Goal: Communication & Community: Ask a question

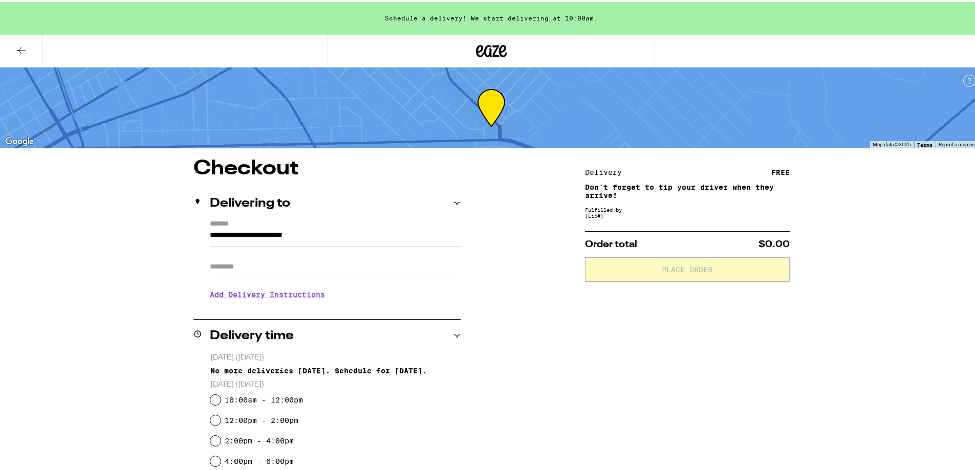
click at [12, 46] on button at bounding box center [21, 49] width 43 height 32
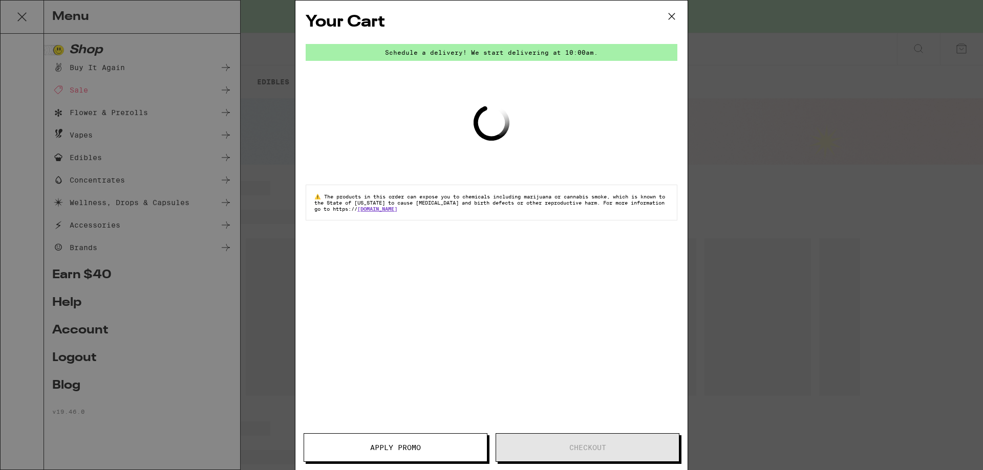
click at [670, 16] on icon at bounding box center [671, 16] width 15 height 15
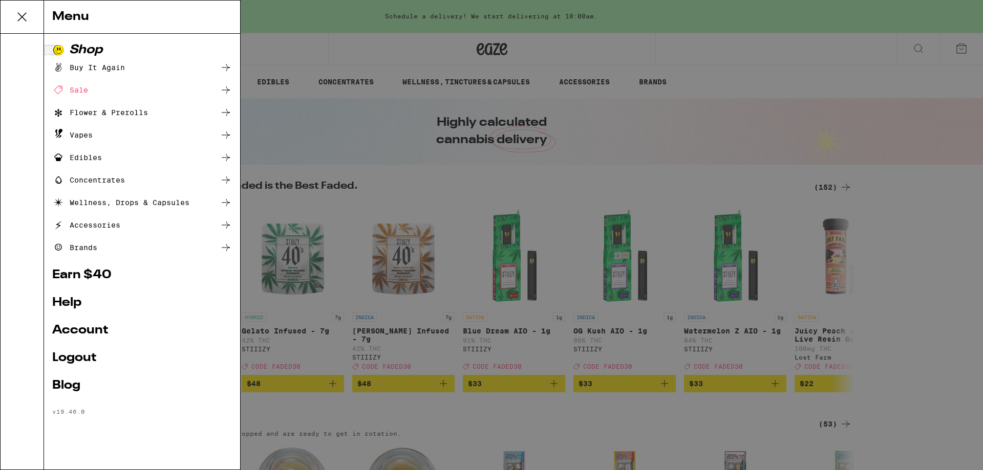
click at [82, 336] on div "Your Cart Schedule a delivery! We start delivering at 10:00am. Loading ⚠️ The p…" at bounding box center [491, 235] width 983 height 470
click at [81, 336] on div "Your Cart Schedule a delivery! We start delivering at 10:00am. Loading ⚠️ The p…" at bounding box center [491, 235] width 983 height 470
click at [91, 335] on div "Your Cart Schedule a delivery! We start delivering at 10:00am. Loading ⚠️ The p…" at bounding box center [491, 235] width 983 height 470
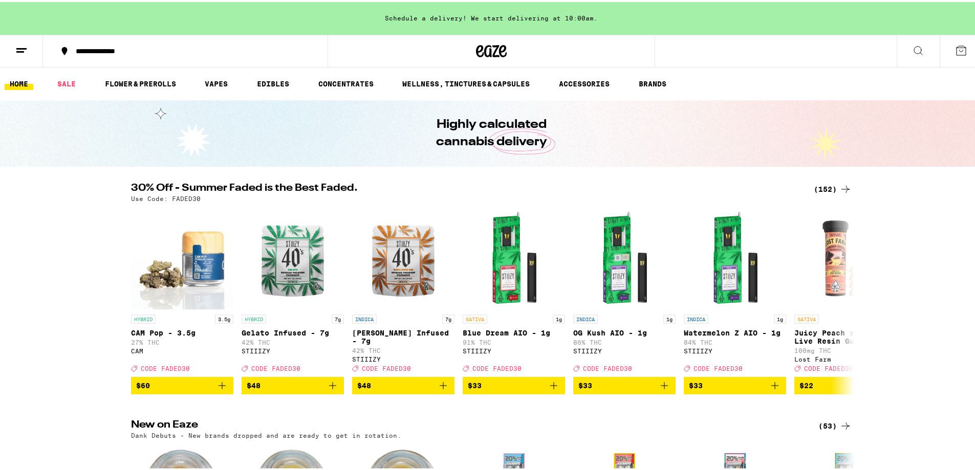
drag, startPoint x: 0, startPoint y: 0, endPoint x: 50, endPoint y: 126, distance: 135.5
click at [50, 126] on div "Highly calculated cannabis delivery" at bounding box center [491, 131] width 983 height 67
click at [14, 55] on button at bounding box center [21, 49] width 43 height 32
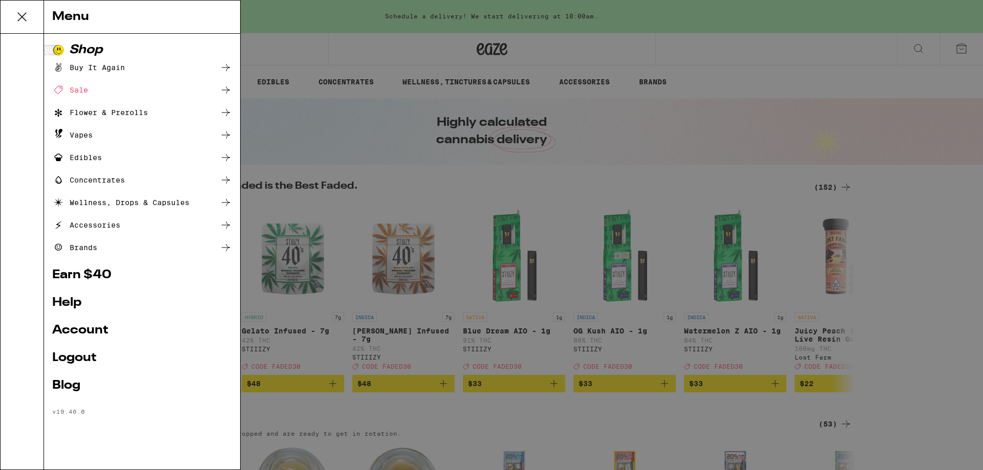
click at [90, 335] on link "Account" at bounding box center [142, 330] width 180 height 12
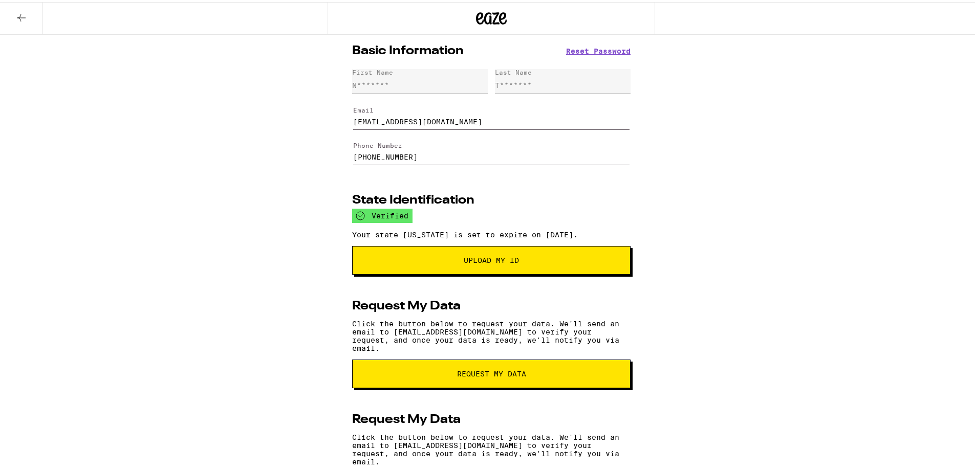
click at [25, 23] on button at bounding box center [21, 17] width 43 height 32
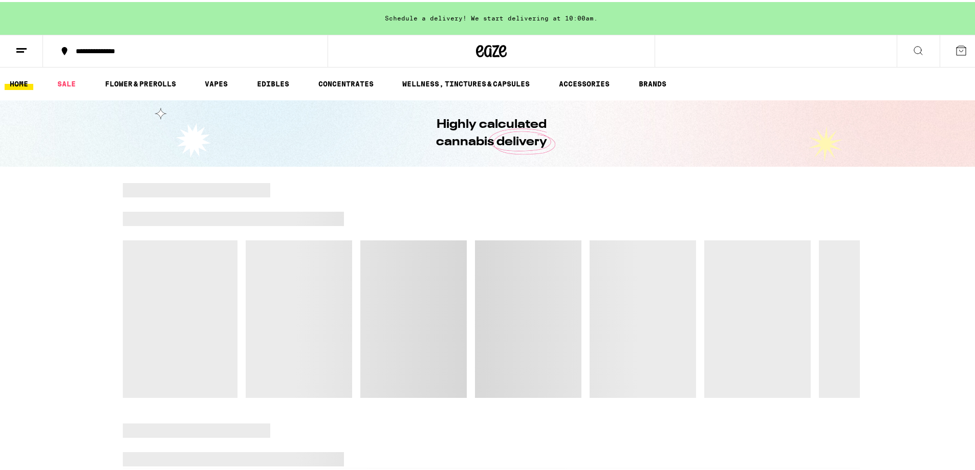
click at [22, 50] on line at bounding box center [20, 50] width 8 height 0
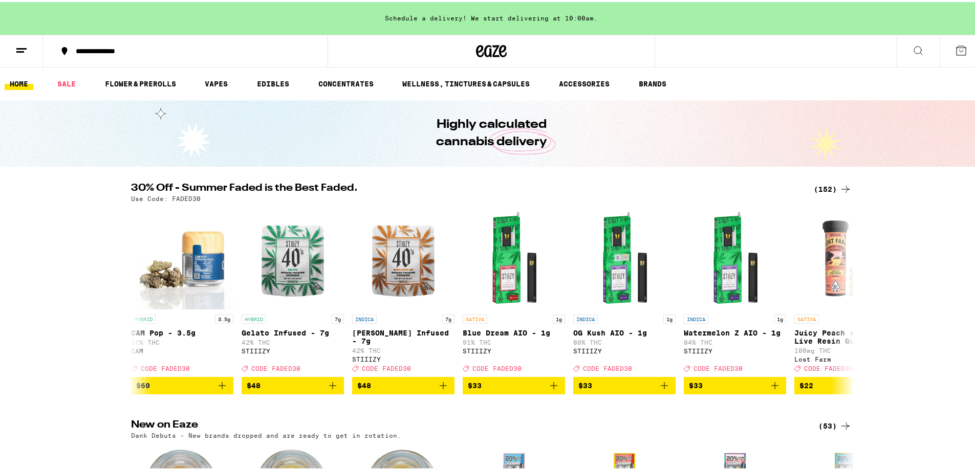
click at [20, 48] on div "Menu Shop Buy It Again Sale Flower & Prerolls Vapes Edibles Concentrates Wellne…" at bounding box center [491, 235] width 983 height 470
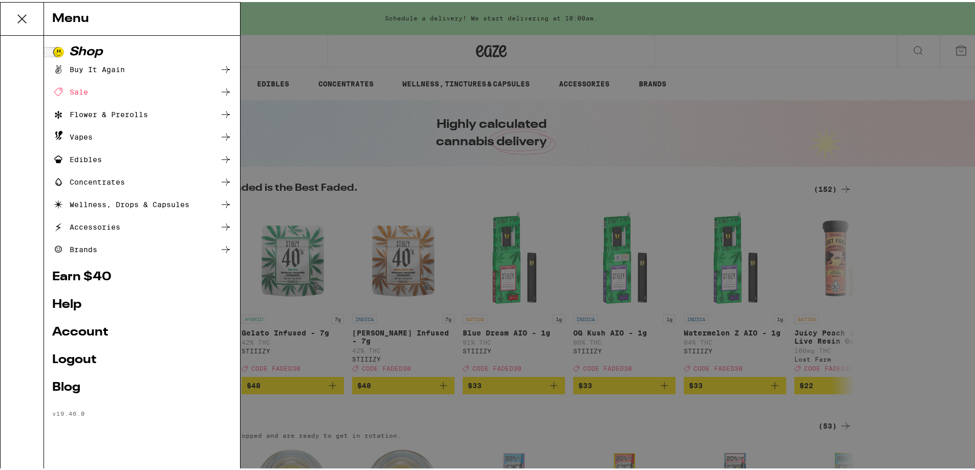
click at [825, 53] on div "Menu Shop Buy It Again Sale Flower & Prerolls Vapes Edibles Concentrates Wellne…" at bounding box center [491, 235] width 983 height 470
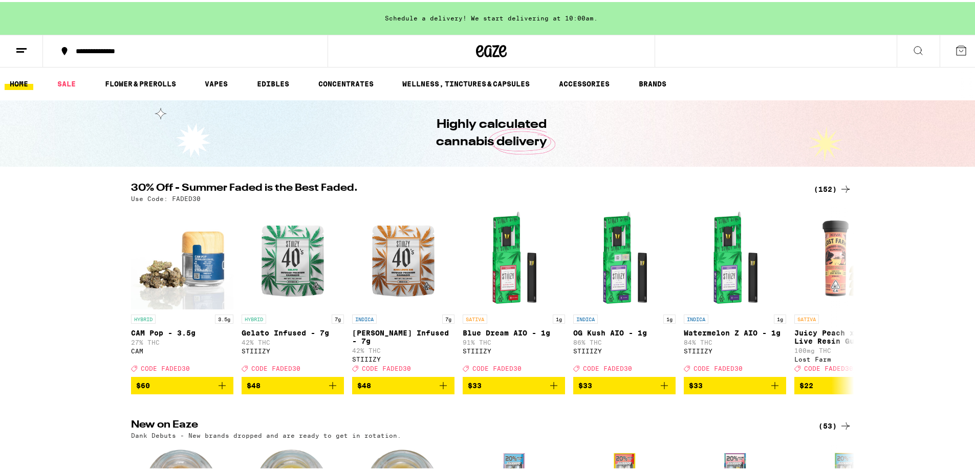
click at [955, 50] on icon at bounding box center [961, 48] width 12 height 12
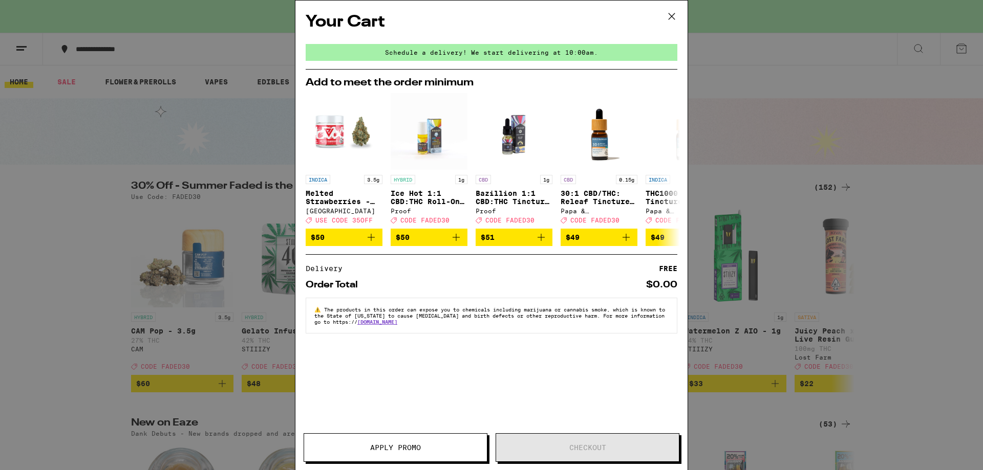
click at [670, 18] on icon at bounding box center [671, 16] width 15 height 15
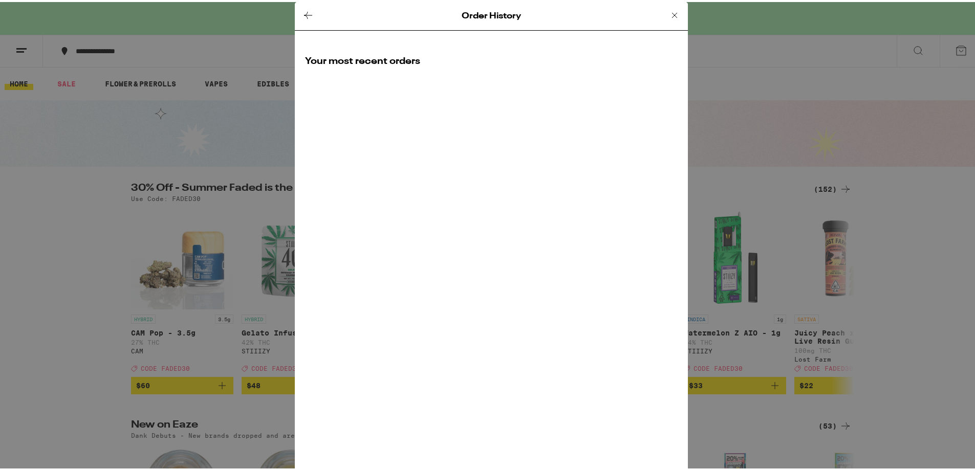
click at [367, 43] on div "Your most recent orders" at bounding box center [491, 67] width 393 height 49
click at [372, 60] on h2 "Your most recent orders" at bounding box center [491, 59] width 373 height 13
drag, startPoint x: 372, startPoint y: 60, endPoint x: 373, endPoint y: 111, distance: 50.2
click at [374, 88] on div "Your most recent orders" at bounding box center [491, 67] width 393 height 49
click at [373, 111] on div "Order History Your most recent orders" at bounding box center [491, 235] width 393 height 470
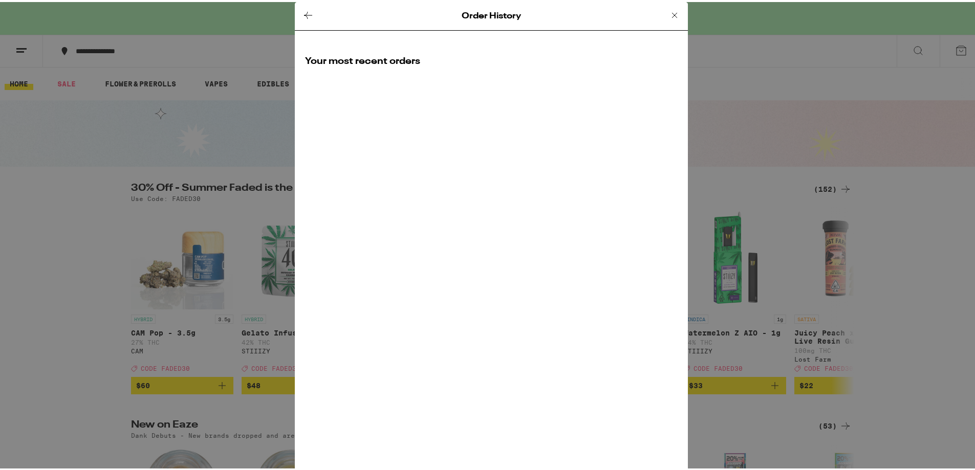
click at [373, 111] on div "Order History Your most recent orders" at bounding box center [491, 235] width 393 height 470
click at [302, 12] on icon at bounding box center [308, 13] width 12 height 12
drag, startPoint x: 303, startPoint y: 14, endPoint x: 326, endPoint y: 14, distance: 22.5
click at [318, 15] on div "Order History" at bounding box center [491, 14] width 393 height 29
click at [674, 18] on icon at bounding box center [674, 13] width 12 height 12
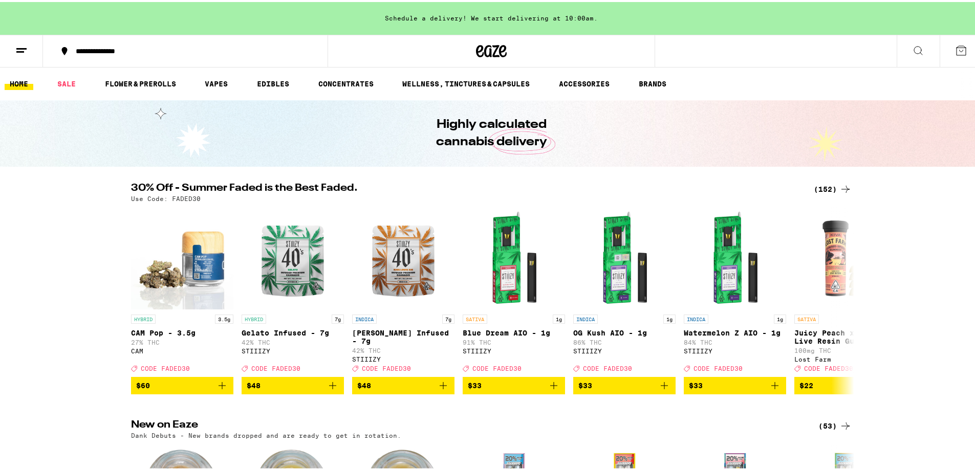
click at [668, 17] on div "Order History Loading" at bounding box center [491, 235] width 983 height 470
click at [40, 46] on button at bounding box center [21, 49] width 43 height 32
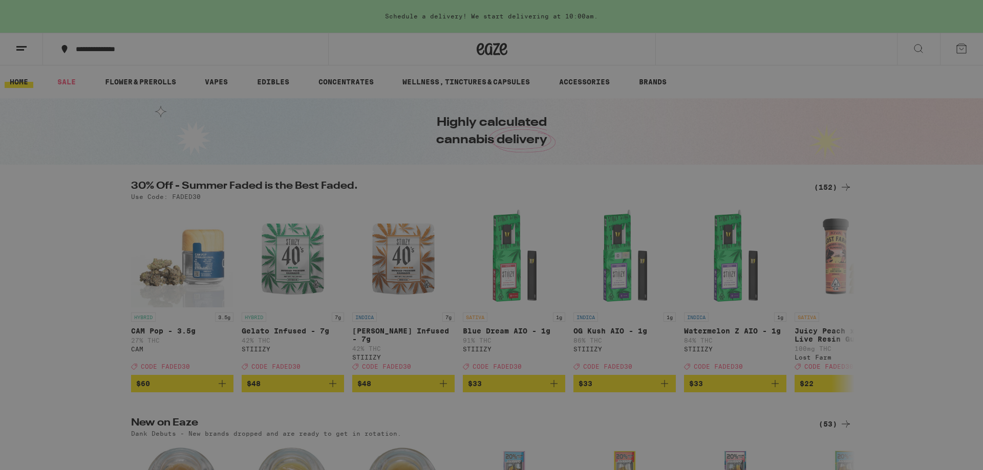
click at [753, 146] on div "Menu Shop Buy It Again Sale Flower & Prerolls Vapes Edibles Concentrates Wellne…" at bounding box center [491, 235] width 983 height 470
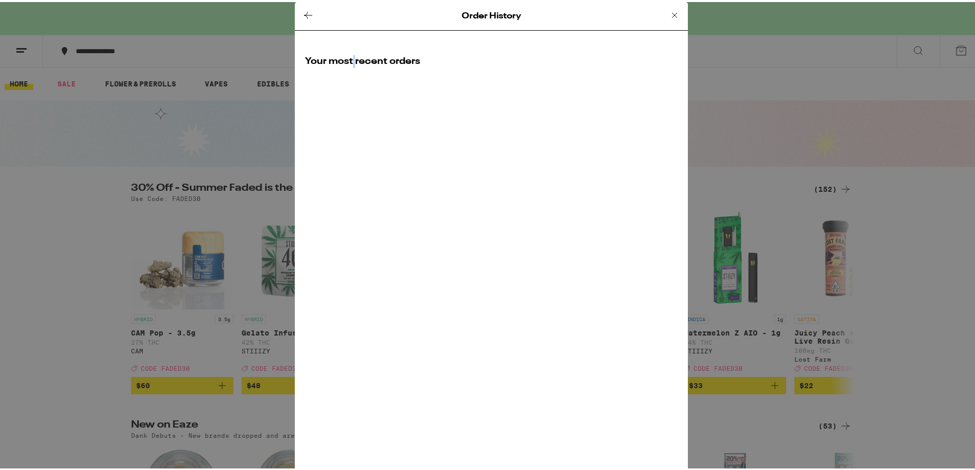
click at [348, 92] on div "Order History Your most recent orders" at bounding box center [491, 235] width 393 height 470
click at [353, 97] on div "Order History Your most recent orders" at bounding box center [491, 235] width 393 height 470
click at [379, 121] on div "Order History Your most recent orders" at bounding box center [491, 235] width 393 height 470
drag, startPoint x: 493, startPoint y: 156, endPoint x: 516, endPoint y: 184, distance: 36.7
click at [508, 178] on div "Order History Your most recent orders" at bounding box center [491, 235] width 393 height 470
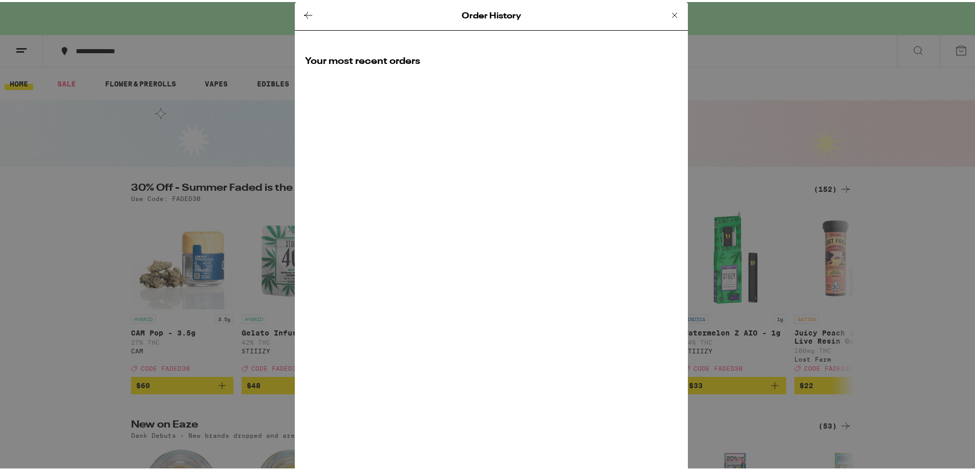
drag, startPoint x: 531, startPoint y: 251, endPoint x: 529, endPoint y: 256, distance: 5.3
click at [530, 256] on div "Order History Your most recent orders" at bounding box center [491, 235] width 393 height 470
click at [521, 284] on div "Order History Your most recent orders" at bounding box center [491, 235] width 393 height 470
click at [671, 13] on icon at bounding box center [674, 13] width 12 height 12
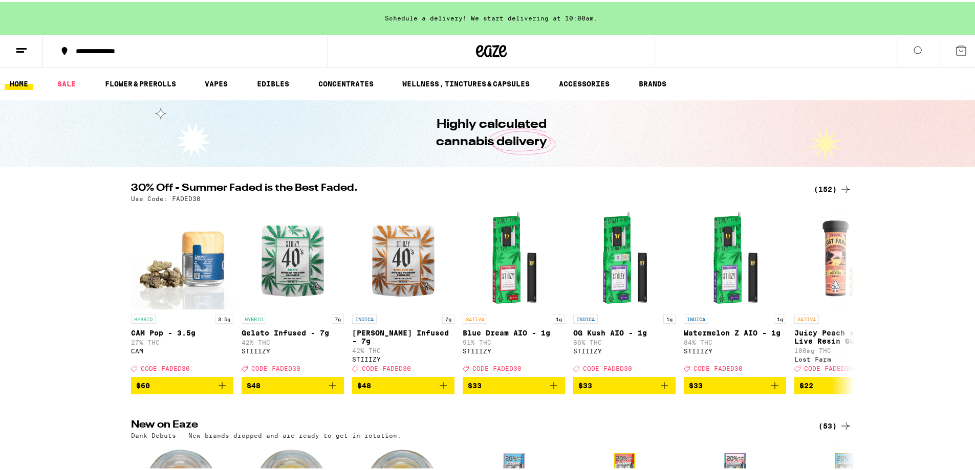
click at [16, 57] on button at bounding box center [21, 49] width 43 height 32
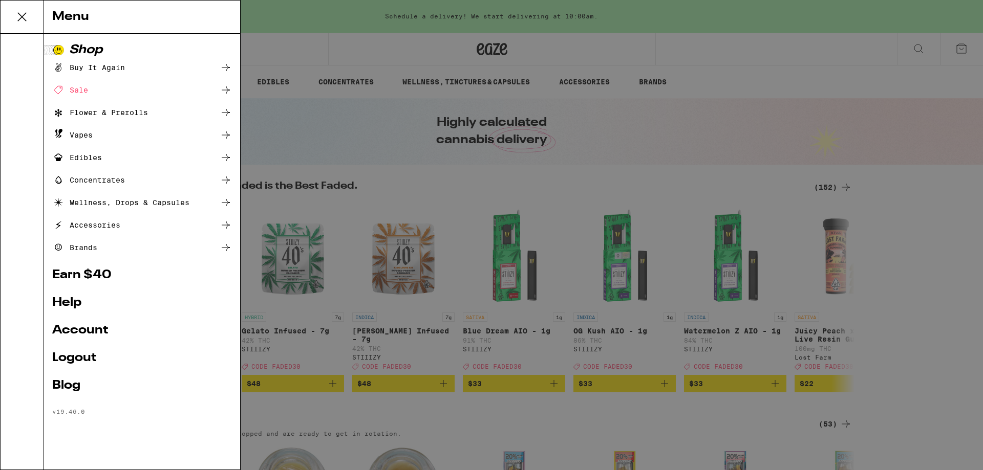
click at [71, 302] on link "Help" at bounding box center [142, 303] width 180 height 12
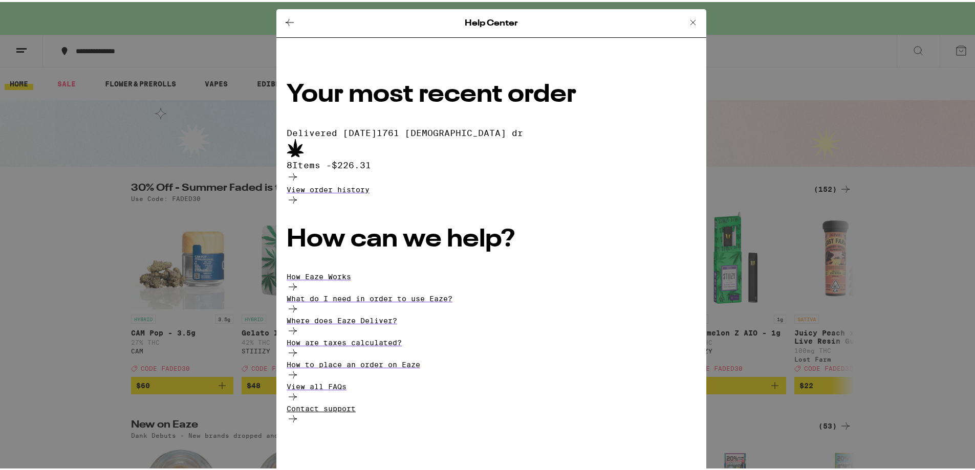
click at [341, 403] on div "Contact support" at bounding box center [491, 414] width 409 height 22
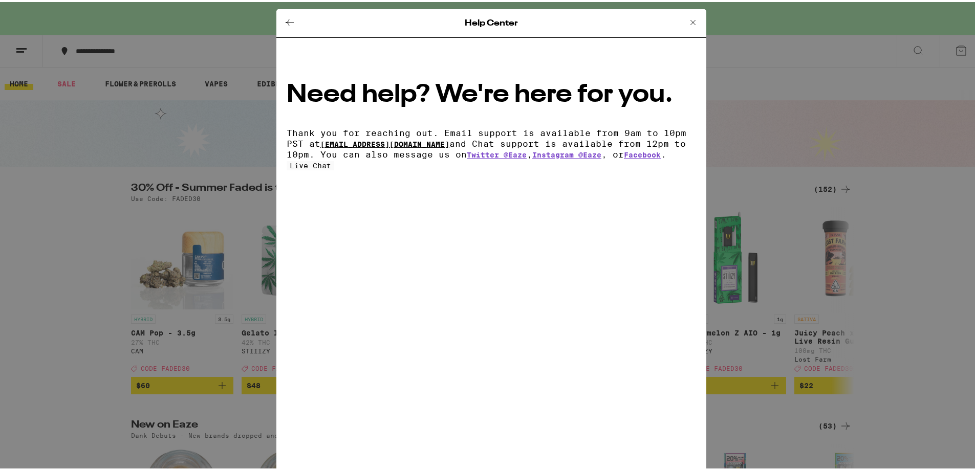
click at [449, 138] on link "[EMAIL_ADDRESS][DOMAIN_NAME]" at bounding box center [384, 142] width 129 height 8
drag, startPoint x: 658, startPoint y: 94, endPoint x: 594, endPoint y: 95, distance: 63.5
click at [594, 95] on div "Need help? We're here for you. Thank you for reaching out. Email support is ava…" at bounding box center [491, 119] width 409 height 77
copy link "[EMAIL_ADDRESS][DOMAIN_NAME]"
click at [687, 18] on icon at bounding box center [693, 20] width 12 height 12
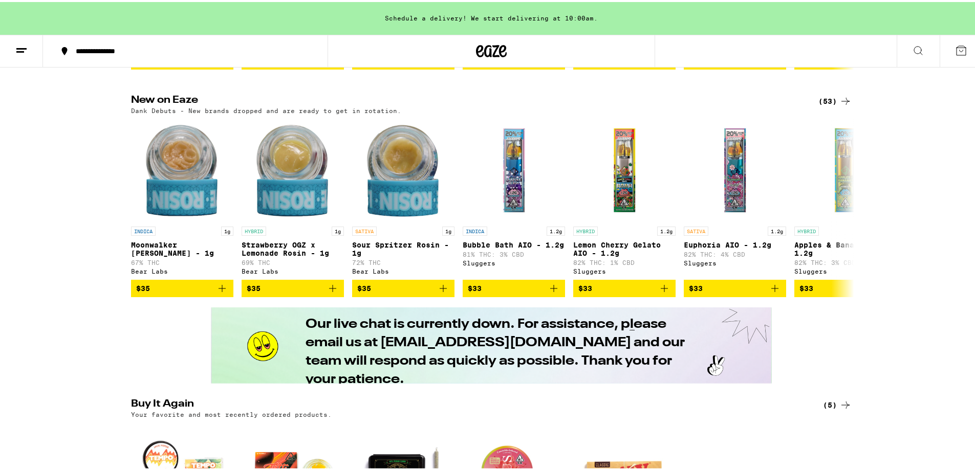
scroll to position [307, 0]
